Goal: Information Seeking & Learning: Learn about a topic

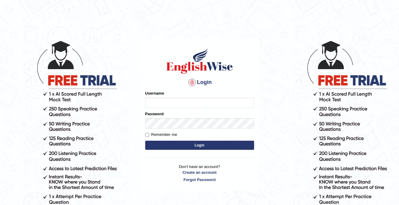
type input "cansu_parramatta"
click at [182, 150] on form "Please fix the following errors: Username cansu_parramatta Password Remember me…" at bounding box center [199, 120] width 109 height 61
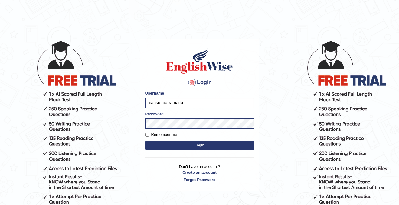
click at [187, 145] on button "Login" at bounding box center [199, 144] width 109 height 9
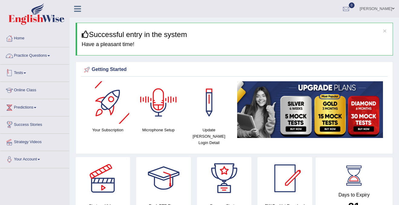
click at [50, 55] on span at bounding box center [49, 55] width 2 height 1
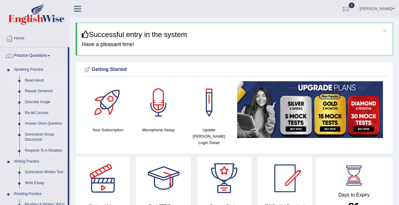
click at [36, 81] on link "Read Aloud" at bounding box center [45, 80] width 46 height 11
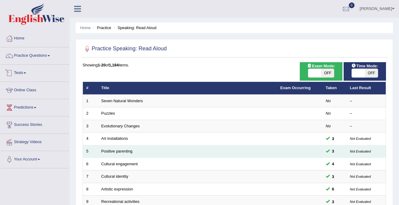
scroll to position [196, 0]
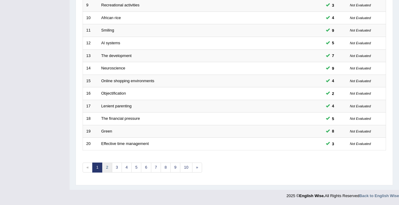
click at [104, 167] on link "2" at bounding box center [107, 167] width 10 height 10
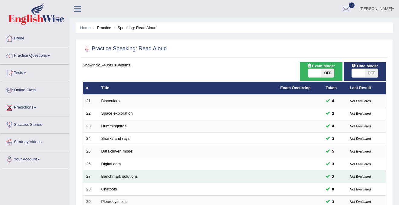
scroll to position [196, 0]
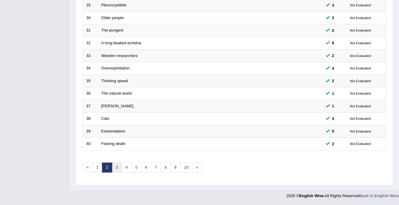
click at [117, 168] on link "3" at bounding box center [117, 167] width 10 height 10
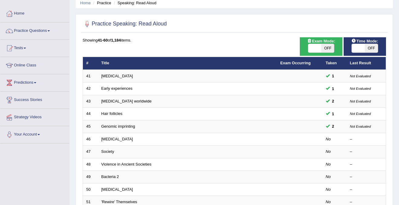
scroll to position [28, 0]
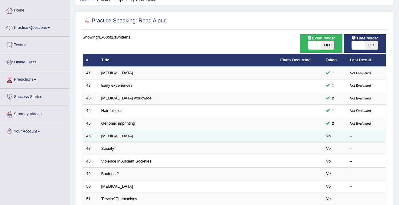
click at [111, 135] on link "[MEDICAL_DATA]" at bounding box center [117, 135] width 32 height 5
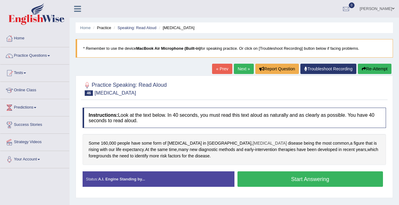
click at [253, 140] on span "[MEDICAL_DATA]" at bounding box center [270, 143] width 34 height 6
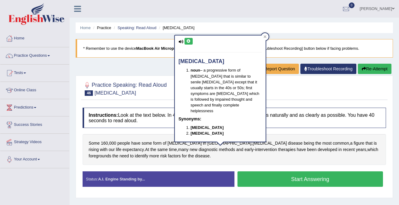
click at [191, 39] on button at bounding box center [189, 41] width 8 height 7
click at [189, 43] on button at bounding box center [189, 41] width 8 height 7
click at [181, 40] on icon at bounding box center [181, 42] width 5 height 4
click at [188, 41] on icon at bounding box center [188, 41] width 5 height 4
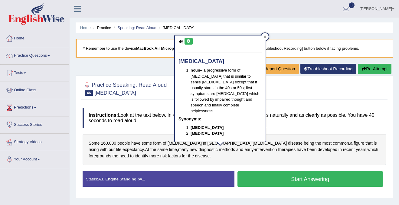
click at [266, 38] on icon at bounding box center [265, 36] width 3 height 3
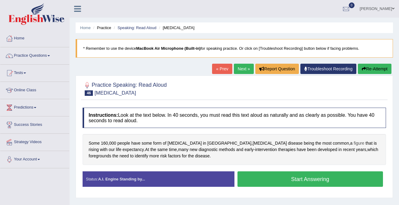
click at [354, 142] on span "figure" at bounding box center [359, 143] width 11 height 6
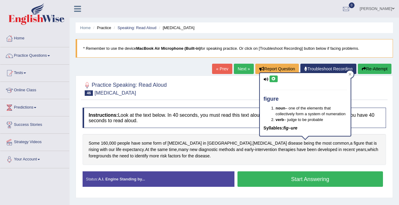
click at [275, 79] on icon at bounding box center [274, 79] width 5 height 4
click at [351, 74] on icon at bounding box center [350, 74] width 3 height 3
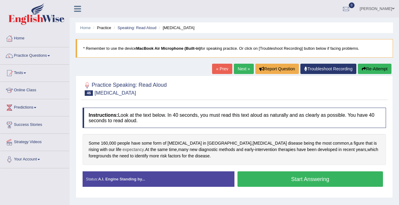
click at [123, 149] on span "expectancy" at bounding box center [133, 149] width 21 height 6
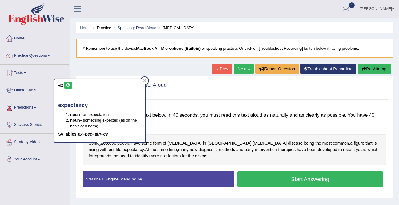
click at [70, 85] on icon at bounding box center [68, 85] width 5 height 4
click at [60, 87] on icon at bounding box center [60, 86] width 5 height 4
click at [144, 80] on icon at bounding box center [144, 80] width 3 height 3
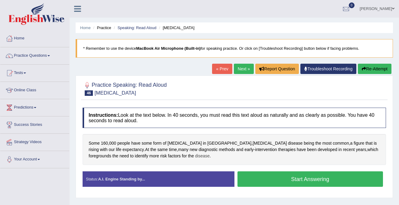
click at [195, 157] on span "disease" at bounding box center [202, 156] width 15 height 6
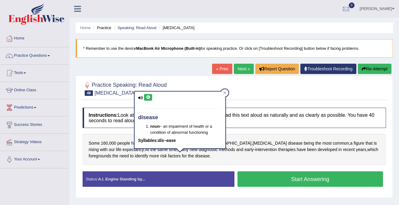
click at [148, 96] on icon at bounding box center [148, 97] width 5 height 4
click at [226, 92] on icon at bounding box center [224, 92] width 3 height 3
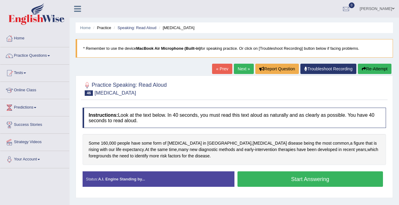
click at [274, 178] on button "Start Answering" at bounding box center [311, 178] width 146 height 15
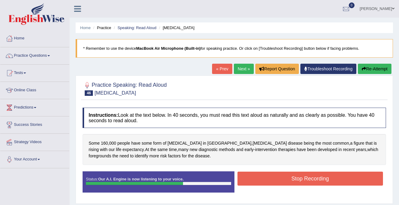
click at [270, 179] on button "Stop Recording" at bounding box center [311, 178] width 146 height 14
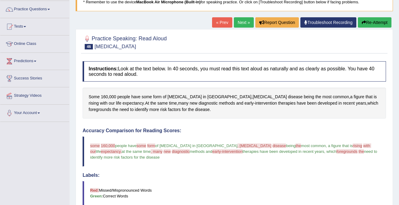
scroll to position [60, 0]
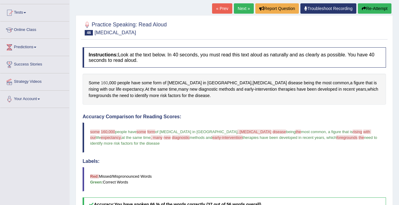
click at [106, 83] on span "160" at bounding box center [104, 83] width 7 height 6
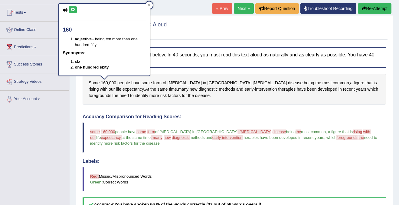
click at [72, 7] on button at bounding box center [73, 9] width 8 height 7
click at [73, 8] on icon at bounding box center [73, 10] width 5 height 4
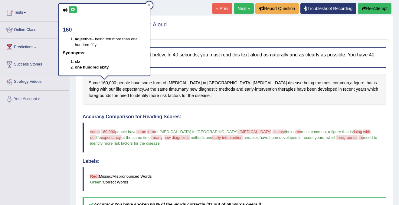
click at [73, 8] on icon at bounding box center [73, 10] width 5 height 4
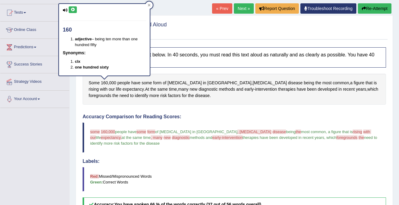
click at [73, 8] on icon at bounding box center [73, 10] width 5 height 4
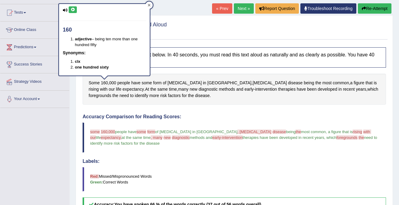
click at [151, 4] on icon at bounding box center [149, 5] width 3 height 3
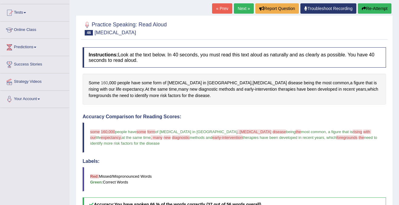
click at [106, 82] on span "160" at bounding box center [104, 83] width 7 height 6
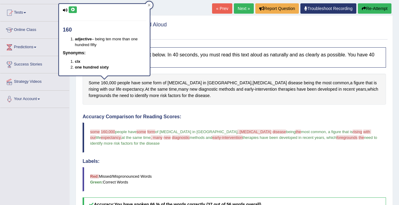
click at [76, 8] on button at bounding box center [73, 9] width 8 height 7
click at [149, 3] on div at bounding box center [149, 5] width 7 height 7
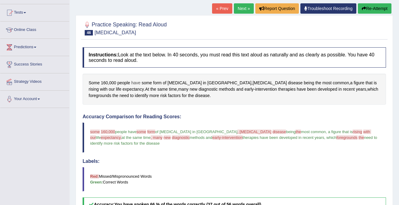
click at [138, 83] on span "have" at bounding box center [135, 83] width 9 height 6
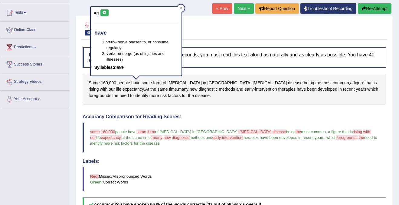
click at [106, 14] on icon at bounding box center [104, 13] width 5 height 4
click at [100, 14] on button at bounding box center [104, 12] width 8 height 7
click at [104, 14] on icon at bounding box center [104, 13] width 5 height 4
click at [105, 84] on span "160" at bounding box center [104, 83] width 7 height 6
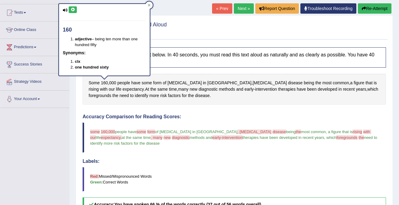
click at [73, 10] on icon at bounding box center [73, 10] width 5 height 4
click at [115, 82] on span "000" at bounding box center [112, 83] width 7 height 6
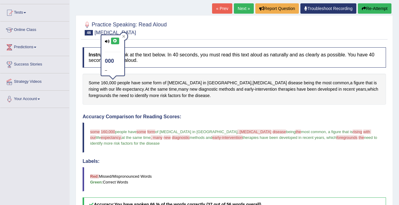
click at [115, 42] on icon at bounding box center [115, 41] width 5 height 4
click at [125, 37] on div at bounding box center [123, 36] width 7 height 7
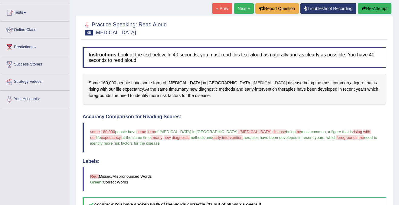
click at [253, 82] on span "[MEDICAL_DATA]" at bounding box center [270, 83] width 34 height 6
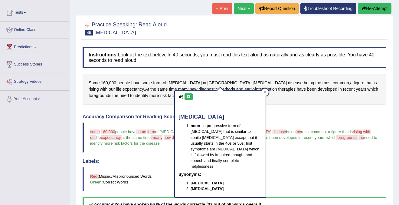
click at [191, 96] on icon at bounding box center [188, 97] width 5 height 4
click at [188, 97] on icon at bounding box center [188, 97] width 5 height 4
click at [266, 91] on icon at bounding box center [265, 92] width 3 height 3
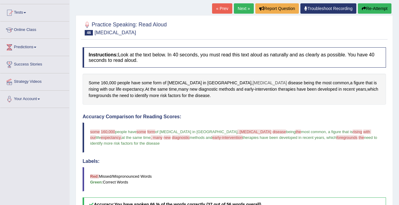
click at [253, 81] on span "[MEDICAL_DATA]" at bounding box center [270, 83] width 34 height 6
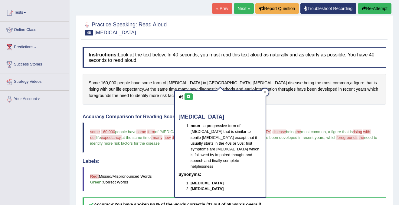
click at [189, 98] on icon at bounding box center [188, 97] width 5 height 4
click at [266, 92] on icon at bounding box center [265, 92] width 3 height 3
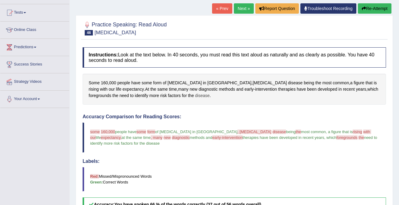
click at [195, 94] on span "disease" at bounding box center [202, 95] width 15 height 6
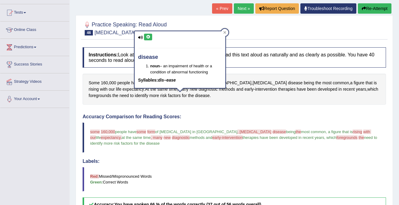
click at [148, 38] on icon at bounding box center [148, 37] width 5 height 4
click at [224, 34] on div at bounding box center [224, 32] width 7 height 7
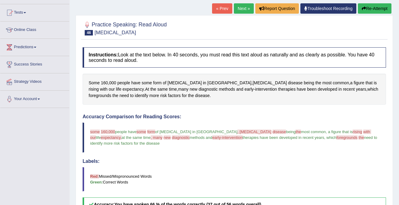
click at [273, 132] on span "disease" at bounding box center [280, 131] width 14 height 5
click at [288, 84] on span "disease" at bounding box center [295, 83] width 15 height 6
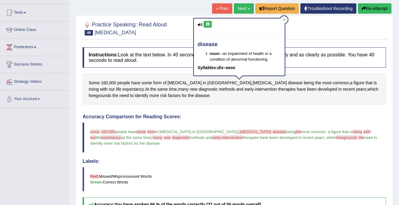
click at [209, 23] on icon at bounding box center [208, 24] width 5 height 4
click at [283, 20] on icon at bounding box center [284, 19] width 3 height 3
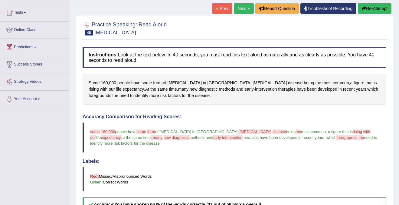
click at [296, 132] on span "the" at bounding box center [298, 131] width 5 height 5
click at [353, 132] on span "rising" at bounding box center [357, 131] width 9 height 5
click at [99, 86] on span "rising" at bounding box center [94, 89] width 10 height 6
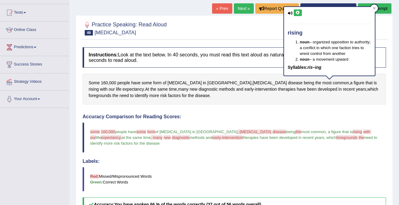
click at [297, 12] on icon at bounding box center [298, 13] width 5 height 4
click at [121, 135] on span "expectancy." at bounding box center [111, 137] width 21 height 5
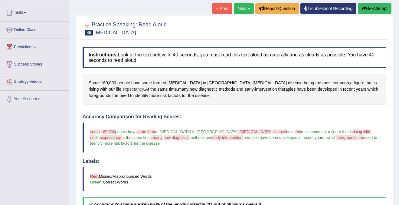
click at [123, 88] on span "expectancy" at bounding box center [133, 89] width 21 height 6
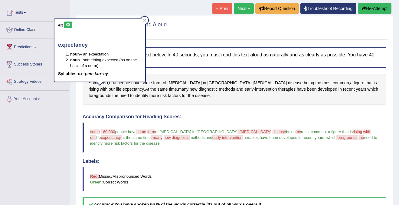
click at [65, 23] on button at bounding box center [68, 24] width 8 height 7
drag, startPoint x: 92, startPoint y: 54, endPoint x: 114, endPoint y: 54, distance: 21.5
click at [114, 54] on li "noun – an expectation" at bounding box center [105, 54] width 71 height 6
drag, startPoint x: 65, startPoint y: 41, endPoint x: 112, endPoint y: 42, distance: 46.6
click at [112, 42] on div "expectancy noun – an expectation noun – something expected (as on the basis of …" at bounding box center [99, 50] width 91 height 63
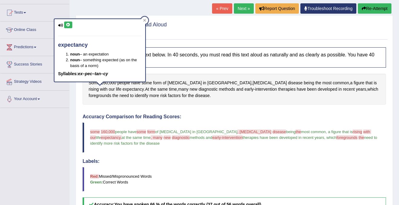
scroll to position [64, 0]
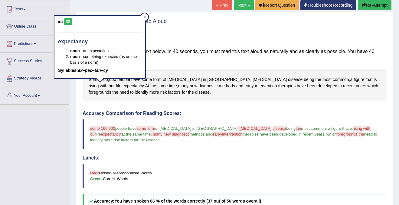
click at [212, 132] on span "early-intervention" at bounding box center [227, 134] width 30 height 5
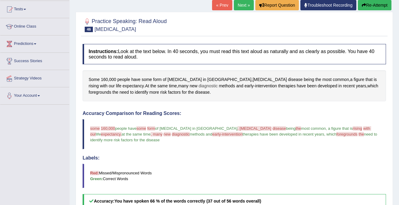
click at [199, 86] on span "diagnostic" at bounding box center [208, 86] width 19 height 6
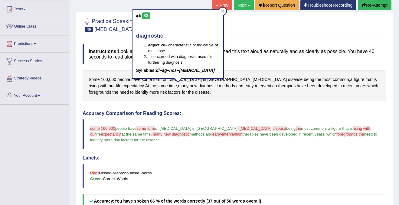
click at [146, 17] on icon at bounding box center [146, 16] width 5 height 4
drag, startPoint x: 168, startPoint y: 44, endPoint x: 201, endPoint y: 57, distance: 35.7
click at [201, 57] on ol "adjective – characteristic or indicative of a disease – concerned with diagnosi…" at bounding box center [178, 53] width 84 height 23
click at [238, 103] on div "Instructions: Look at the text below. In 40 seconds, you must read this text al…" at bounding box center [234, 184] width 307 height 286
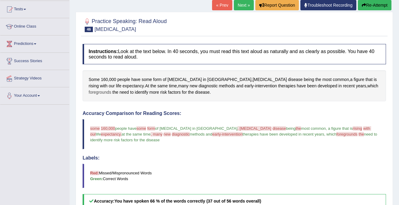
click at [111, 89] on span "foregrounds" at bounding box center [100, 92] width 23 height 6
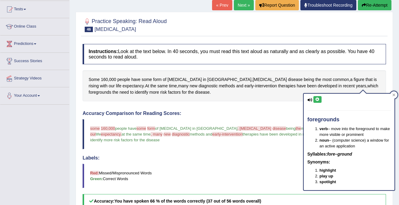
click at [320, 99] on button at bounding box center [318, 99] width 8 height 7
